Goal: Task Accomplishment & Management: Manage account settings

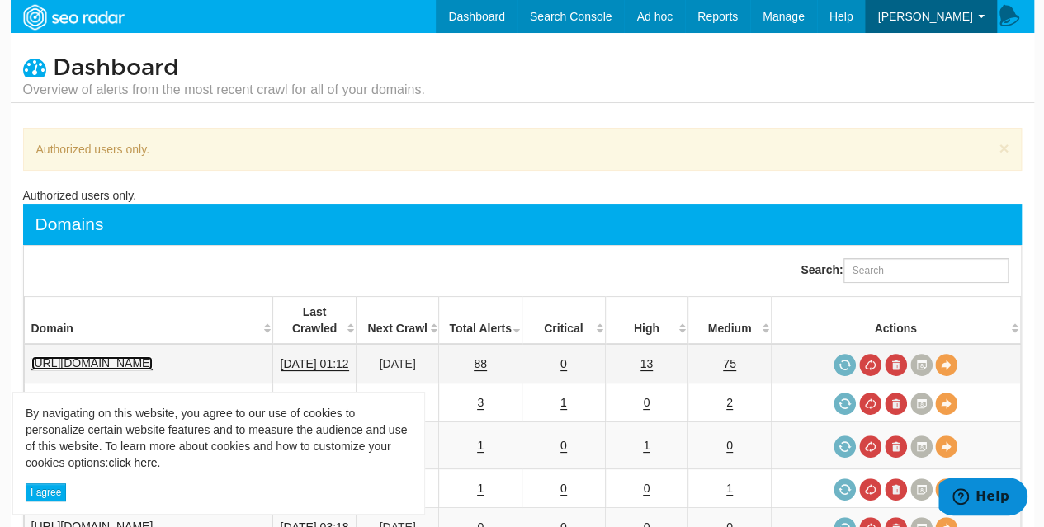
click at [107, 356] on link "https://www.bovada.lv" at bounding box center [92, 363] width 122 height 14
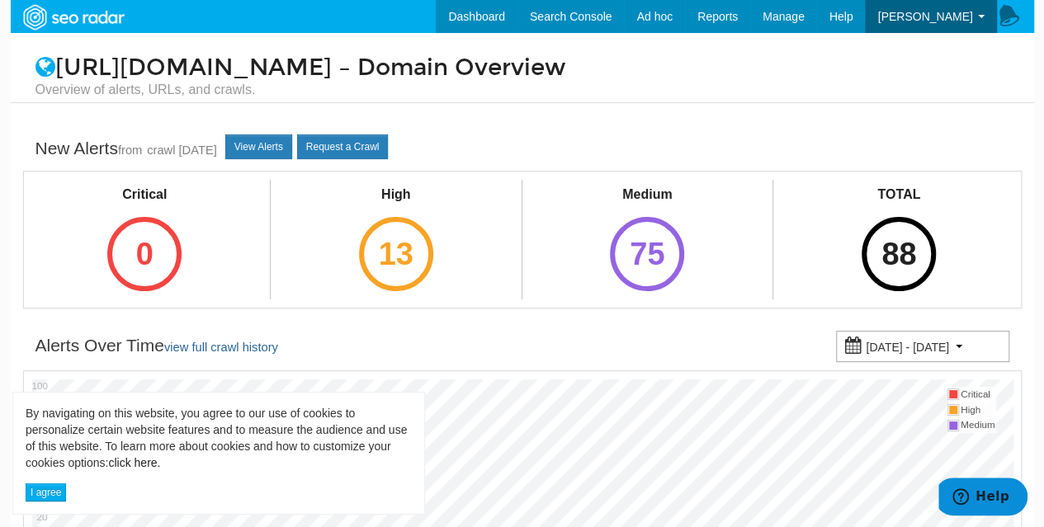
scroll to position [248, 0]
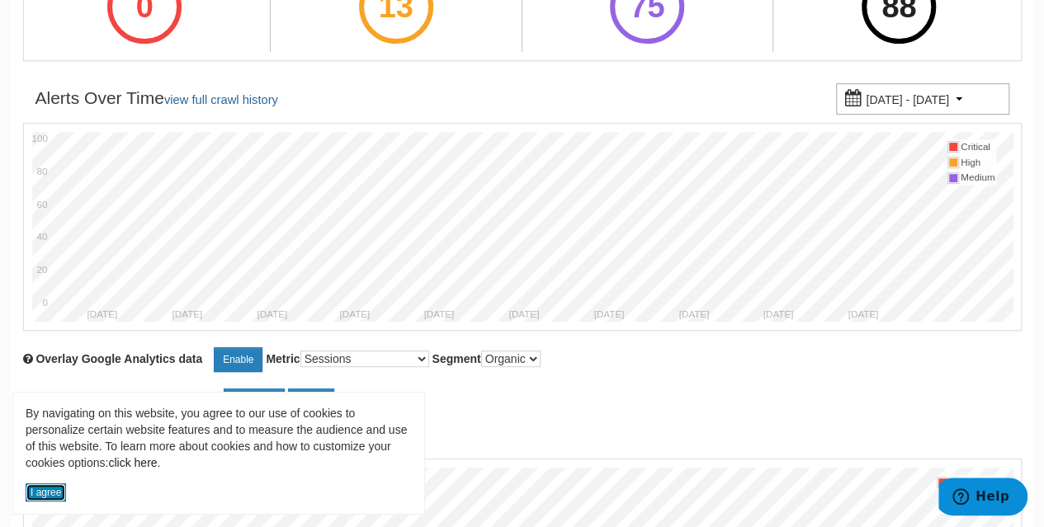
click at [37, 489] on button "I agree" at bounding box center [46, 492] width 40 height 18
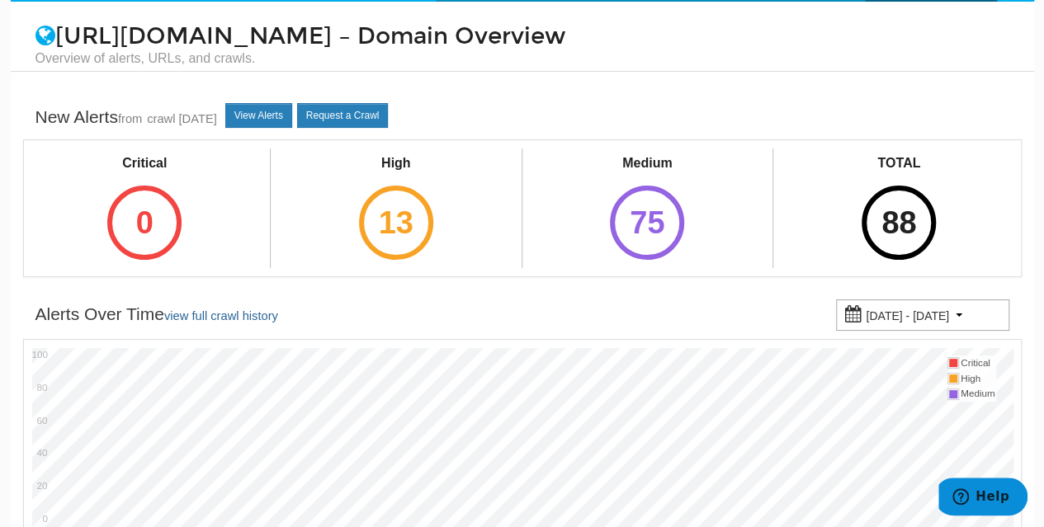
scroll to position [0, 0]
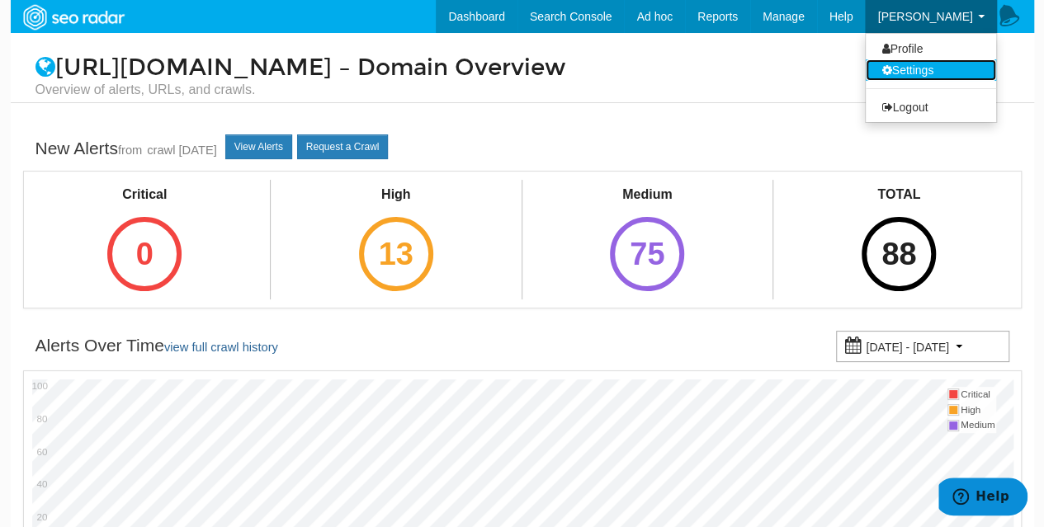
click at [934, 68] on link "Settings" at bounding box center [930, 69] width 130 height 21
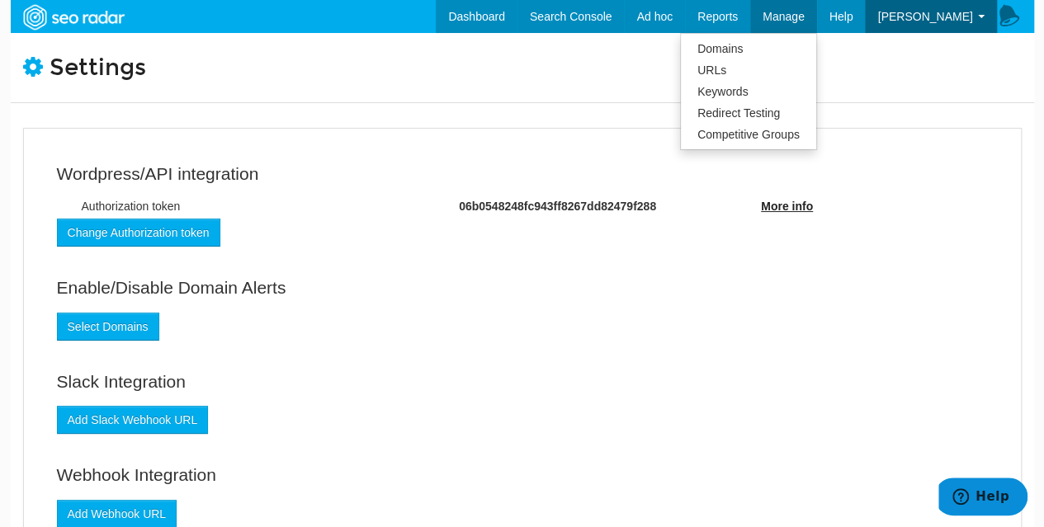
click at [804, 16] on span "Manage" at bounding box center [783, 16] width 42 height 13
click at [785, 48] on link "Domains" at bounding box center [748, 48] width 135 height 21
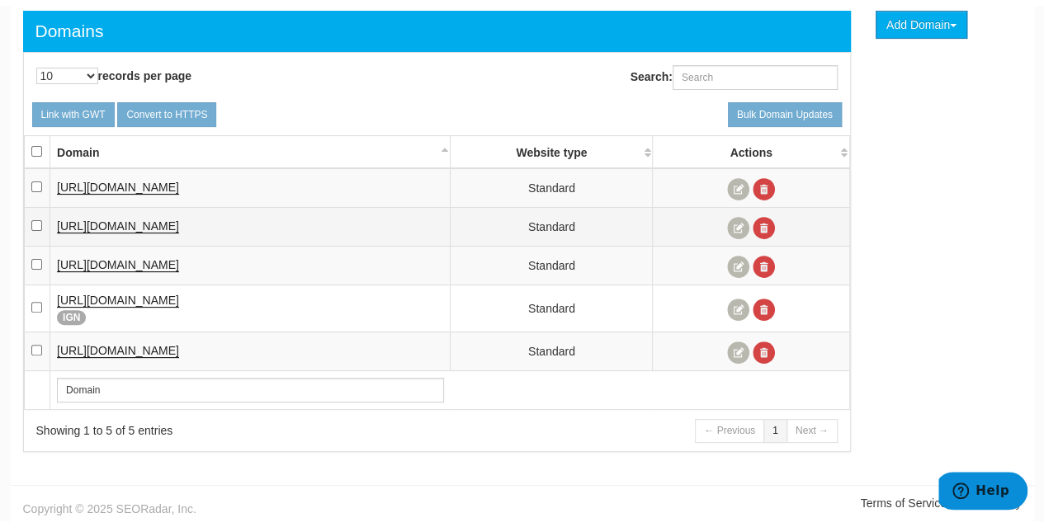
scroll to position [111, 0]
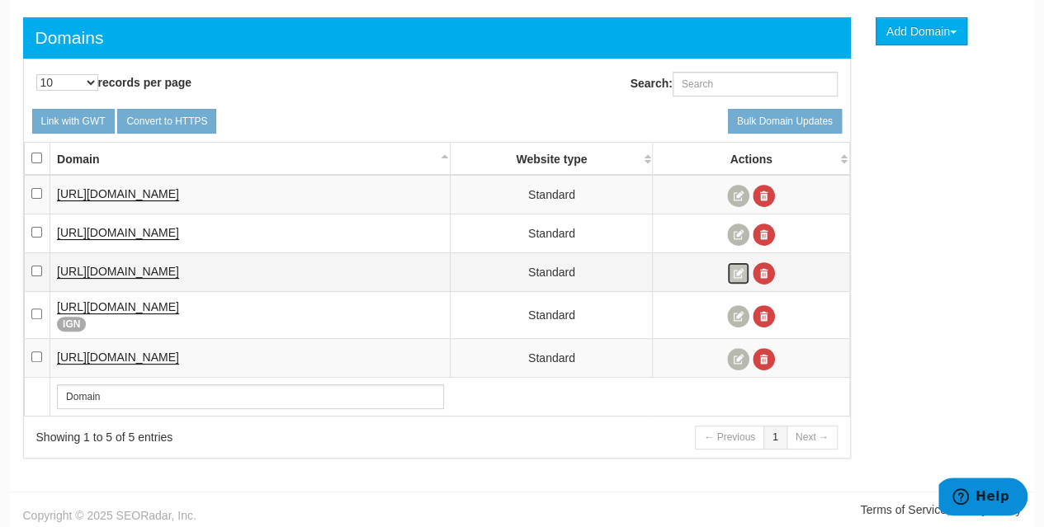
click at [739, 271] on link at bounding box center [738, 273] width 22 height 22
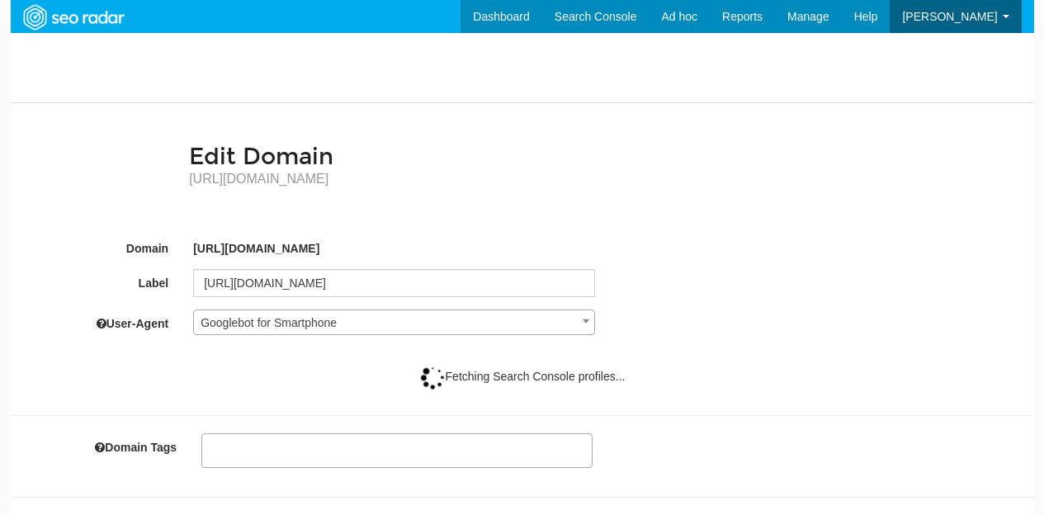
select select
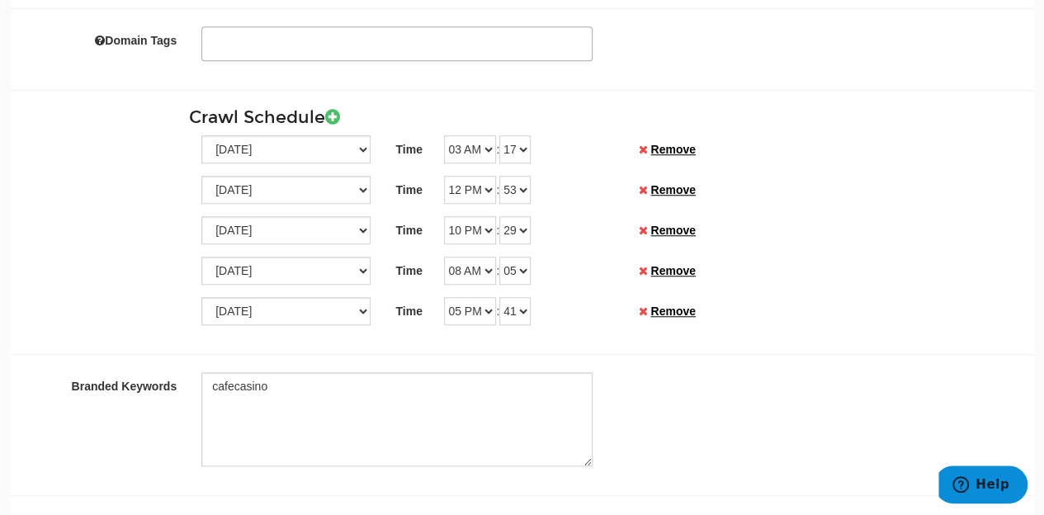
scroll to position [1073, 0]
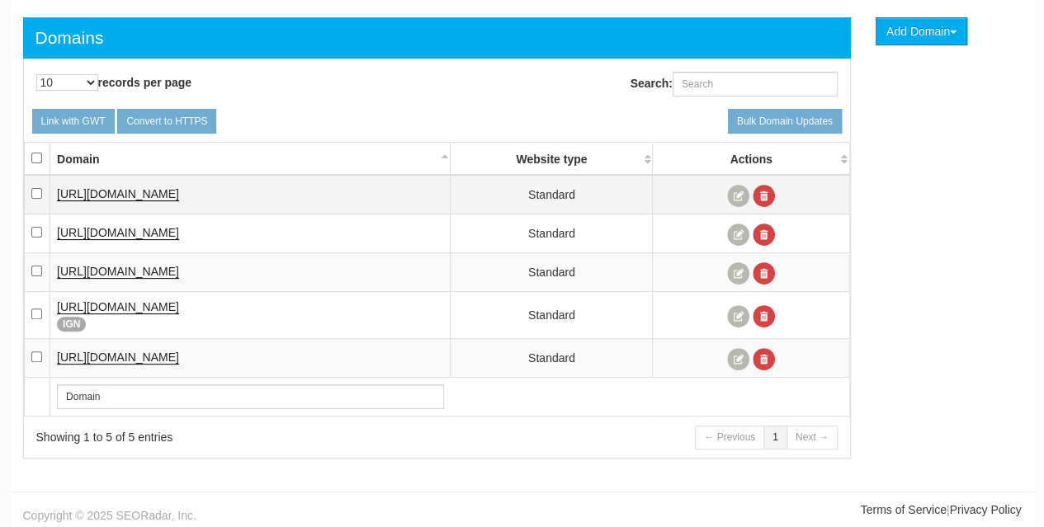
scroll to position [66, 0]
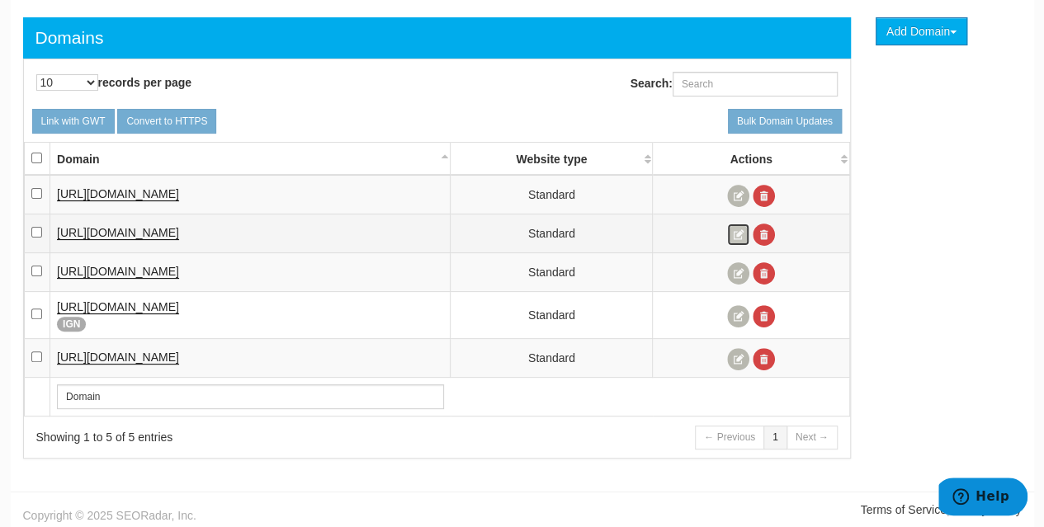
click at [736, 230] on link at bounding box center [738, 235] width 22 height 22
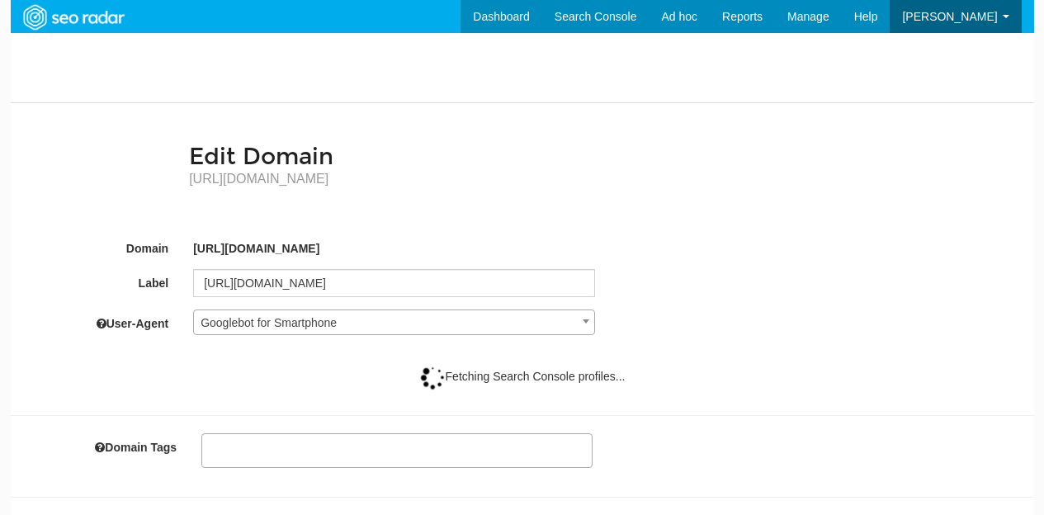
select select
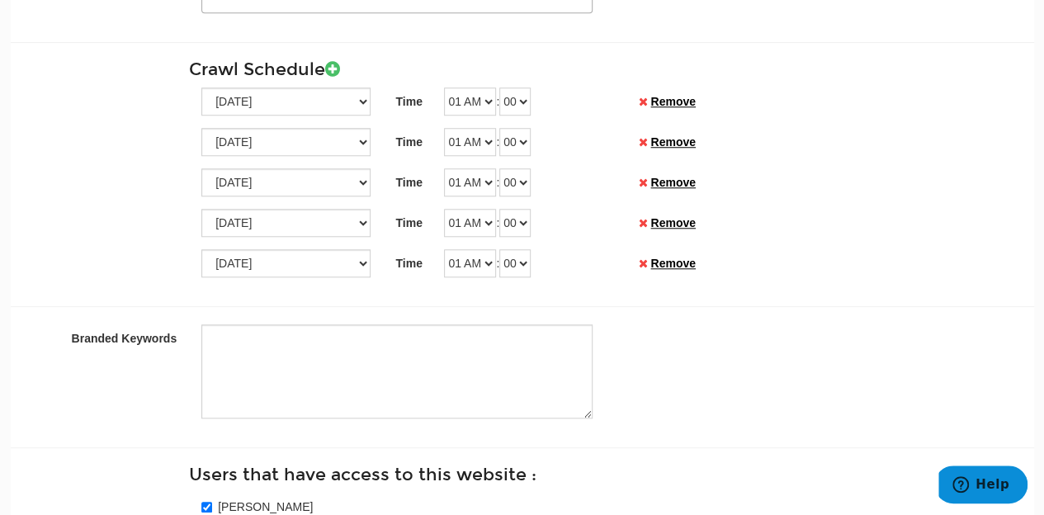
scroll to position [1155, 0]
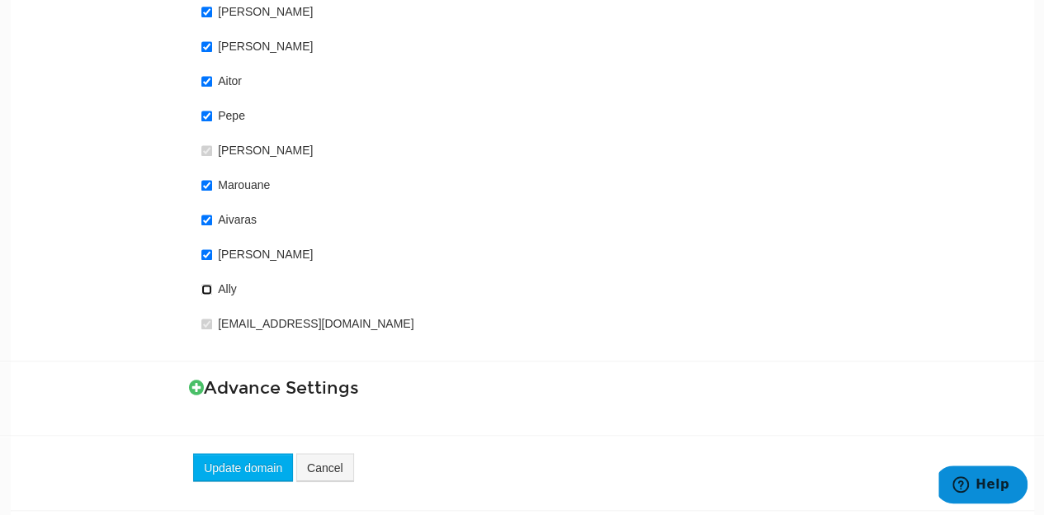
click at [205, 287] on input "Ally" at bounding box center [206, 289] width 11 height 11
checkbox input "true"
click at [248, 453] on button "Update domain" at bounding box center [243, 467] width 100 height 28
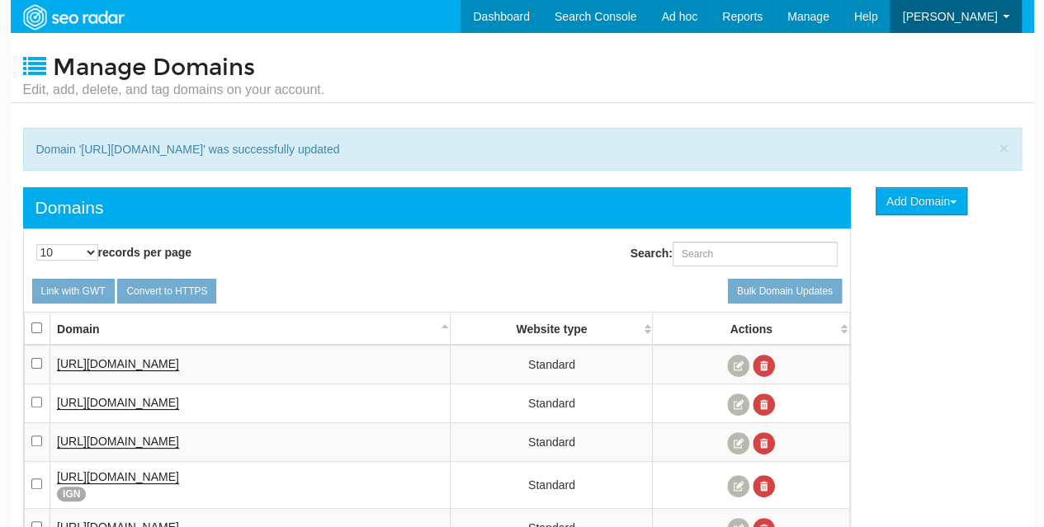
scroll to position [66, 0]
